Goal: Browse casually: Explore the website without a specific task or goal

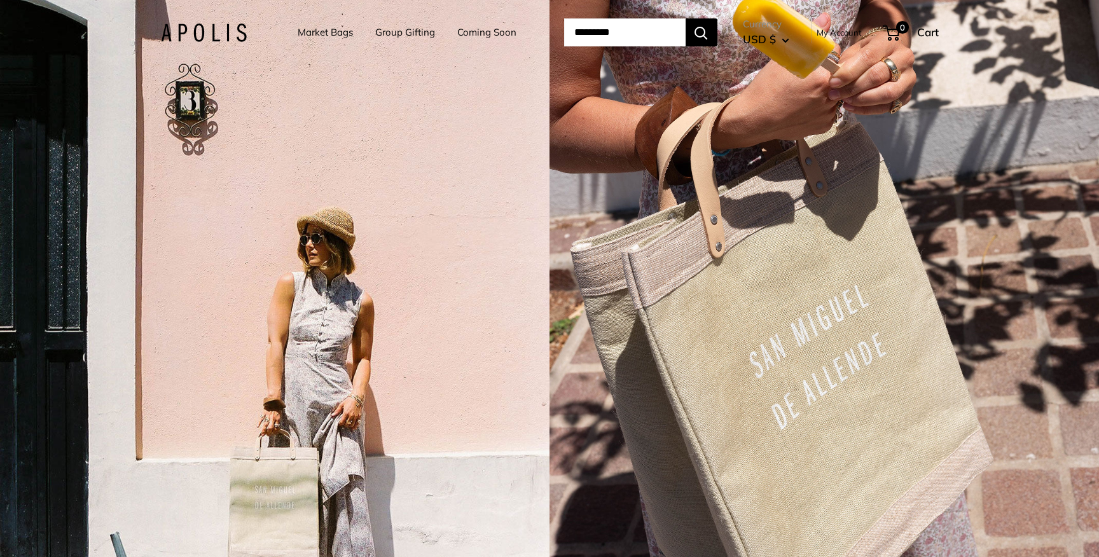
click at [321, 32] on link "Market Bags" at bounding box center [325, 33] width 55 height 18
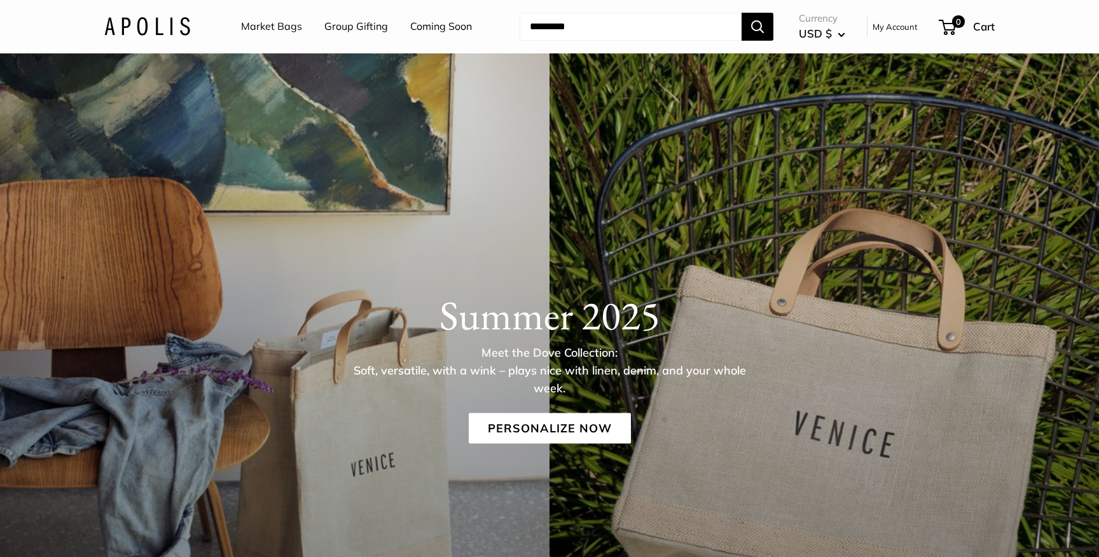
click at [347, 25] on link "Group Gifting" at bounding box center [356, 26] width 64 height 19
click at [430, 31] on link "Coming Soon" at bounding box center [441, 26] width 62 height 19
click at [568, 435] on link "Personalize Now" at bounding box center [550, 428] width 162 height 31
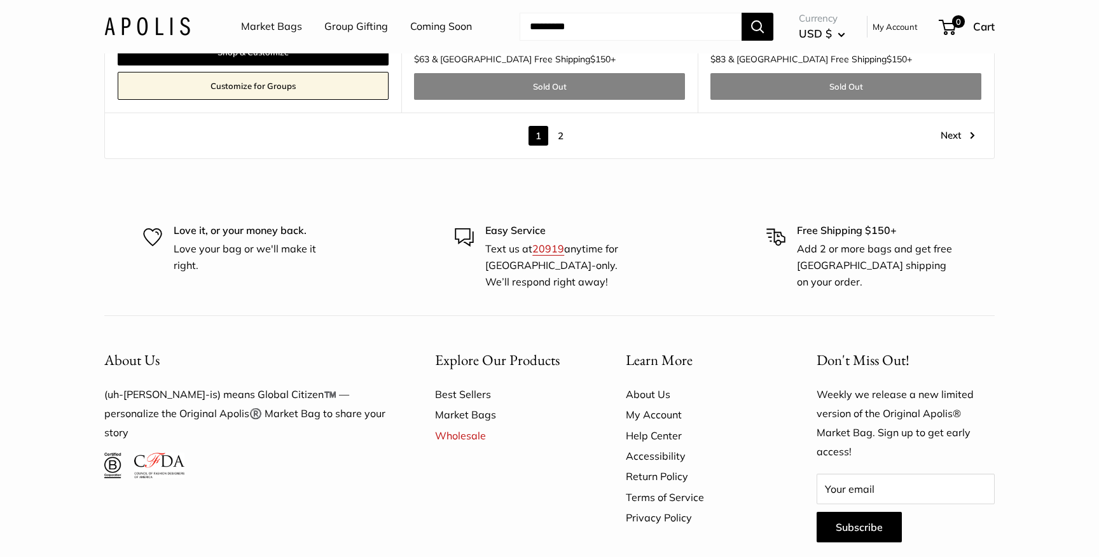
scroll to position [7822, 0]
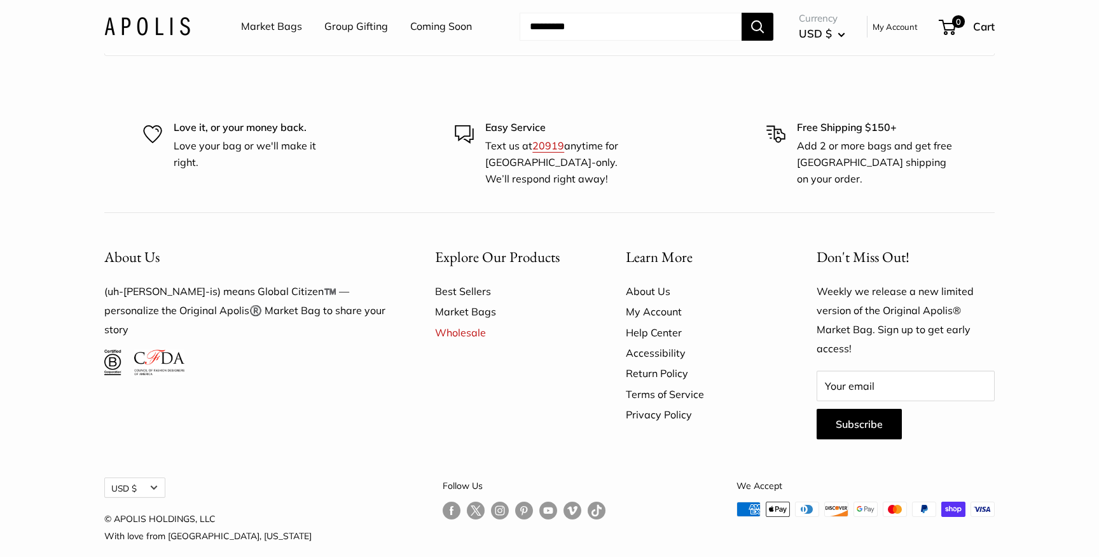
click at [469, 281] on link "Best Sellers" at bounding box center [508, 291] width 146 height 20
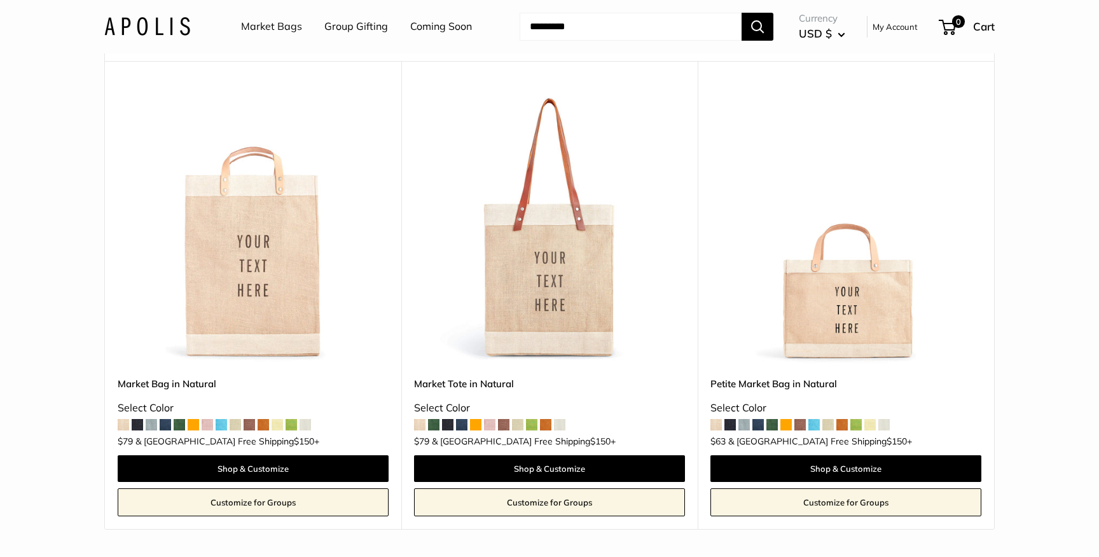
scroll to position [119, 0]
